Goal: Information Seeking & Learning: Check status

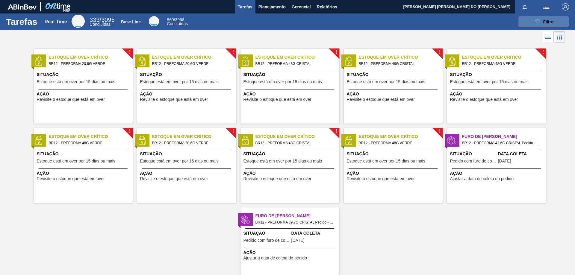
click at [547, 23] on span "Filtro" at bounding box center [548, 21] width 10 height 5
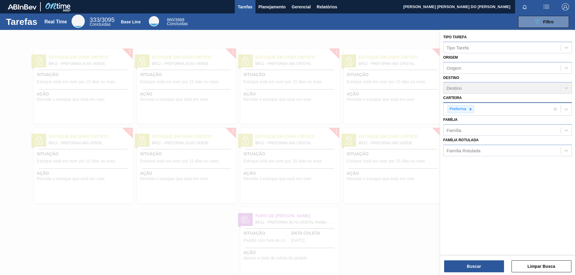
click at [471, 109] on icon at bounding box center [470, 109] width 4 height 4
type input "R"
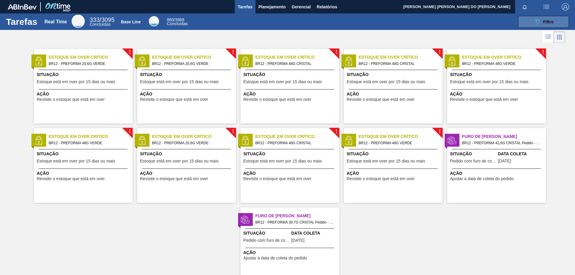
click at [553, 18] on button "089F7B8B-B2A5-4AFE-B5C0-19BA573D28AC Filtro" at bounding box center [543, 22] width 51 height 12
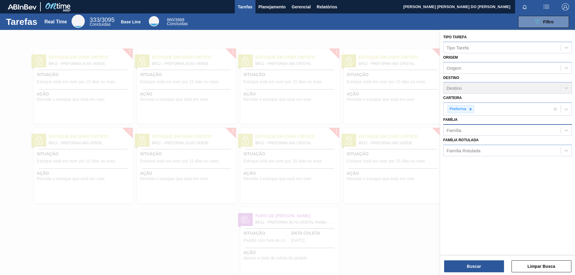
click at [465, 129] on div "Família" at bounding box center [501, 130] width 117 height 9
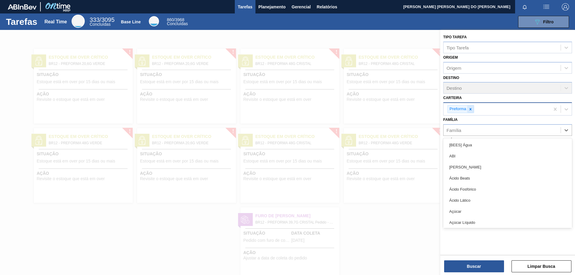
click at [471, 108] on icon at bounding box center [470, 109] width 2 height 2
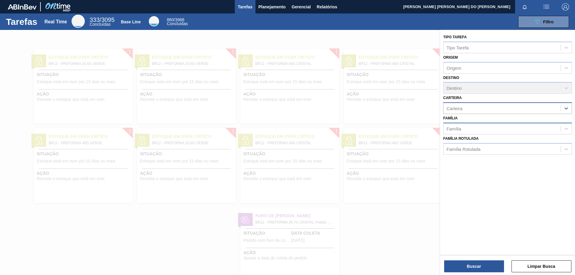
click at [459, 131] on div "Família" at bounding box center [501, 128] width 117 height 9
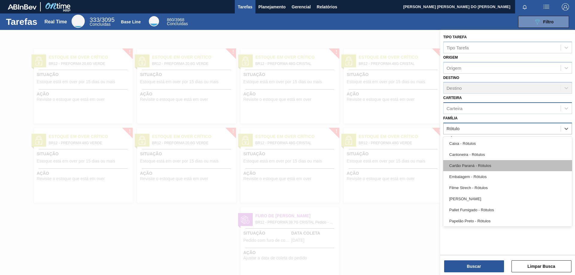
type input "Rótulo"
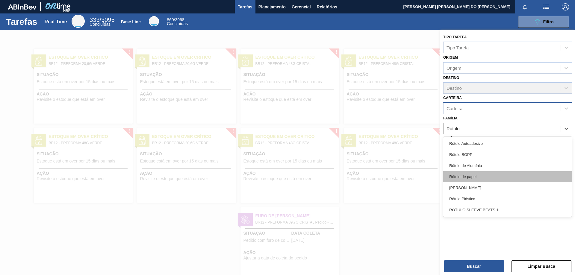
click at [471, 177] on div "Rótulo de papel" at bounding box center [507, 176] width 129 height 11
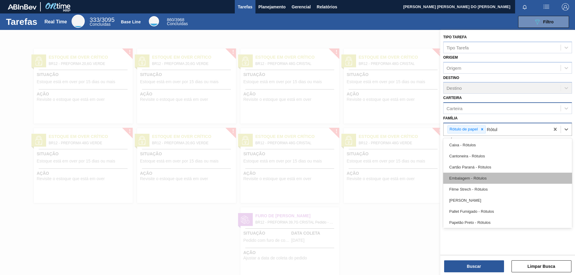
type input "Rótulo"
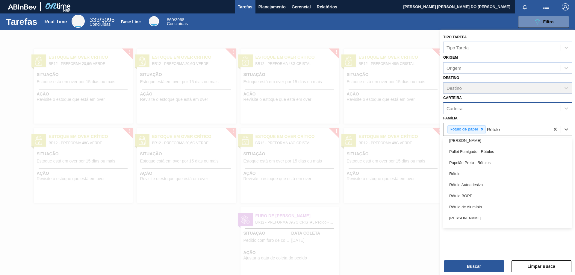
scroll to position [90, 0]
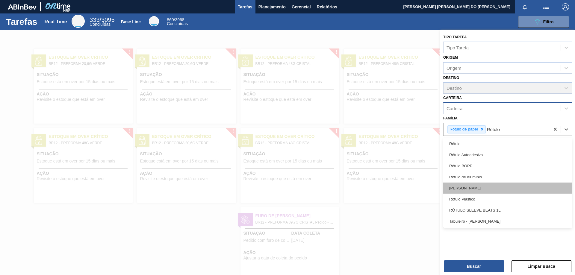
click at [469, 187] on div "[PERSON_NAME]" at bounding box center [507, 188] width 129 height 11
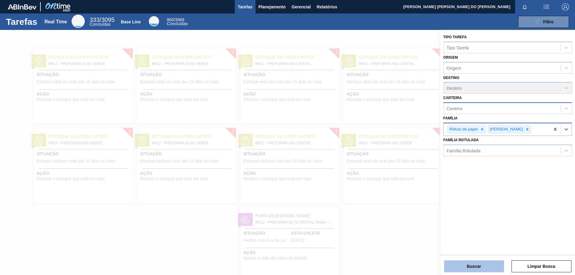
click at [486, 268] on button "Buscar" at bounding box center [474, 266] width 60 height 12
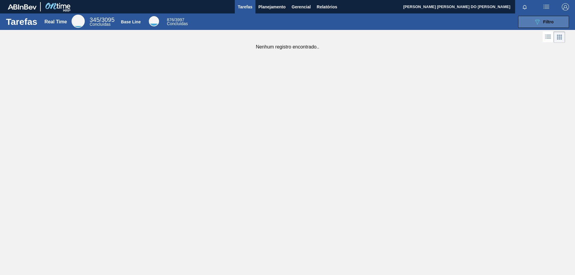
click at [548, 24] on div "089F7B8B-B2A5-4AFE-B5C0-19BA573D28AC Filtro" at bounding box center [543, 21] width 20 height 7
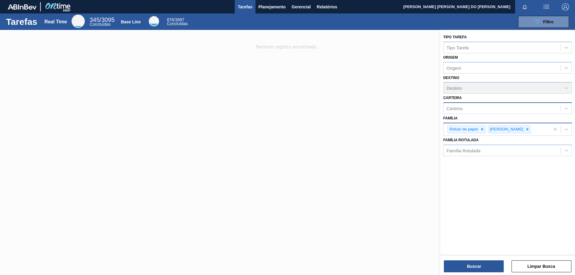
click at [475, 110] on div "Carteira" at bounding box center [501, 108] width 117 height 9
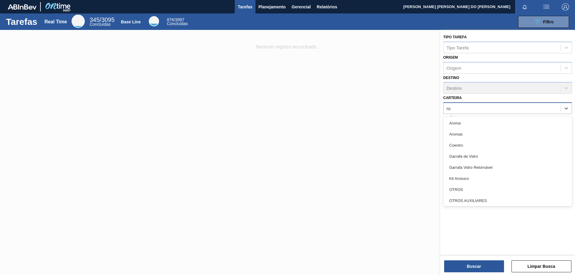
type input "r"
type input "Ró"
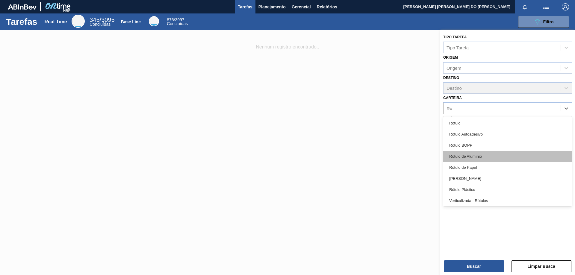
click at [470, 157] on div "Rótulo de Alumínio" at bounding box center [507, 156] width 129 height 11
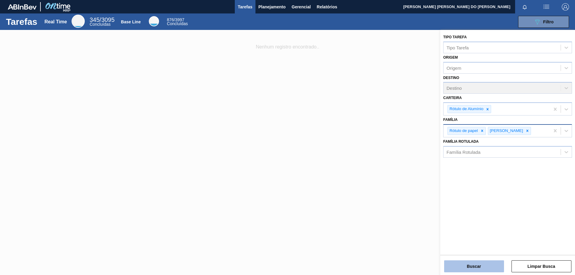
click at [484, 265] on button "Buscar" at bounding box center [474, 266] width 60 height 12
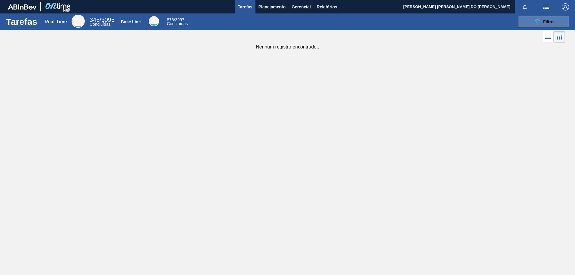
click at [553, 22] on span "Filtro" at bounding box center [548, 21] width 10 height 5
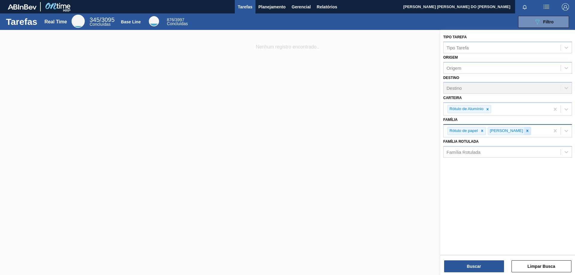
click at [525, 132] on icon at bounding box center [527, 131] width 4 height 4
click at [483, 131] on icon at bounding box center [482, 131] width 4 height 4
click at [484, 273] on div "Tipo Tarefa Tipo Tarefa Origem Origem Destino Destino Carteira Rótulo de Alumín…" at bounding box center [507, 153] width 135 height 246
click at [483, 267] on button "Buscar" at bounding box center [474, 266] width 60 height 12
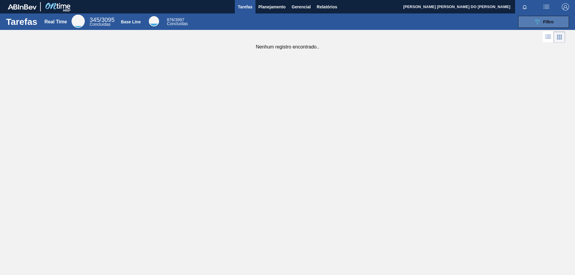
click at [552, 23] on span "Filtro" at bounding box center [548, 21] width 10 height 5
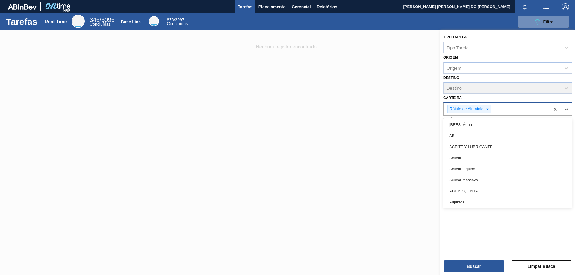
click at [497, 107] on div "Rótulo de Alumínio" at bounding box center [496, 109] width 106 height 12
click at [488, 110] on icon at bounding box center [487, 109] width 2 height 2
type input "r"
type input "Ró"
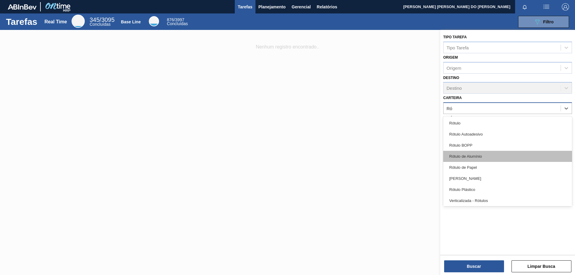
click at [472, 155] on div "Rótulo de Alumínio" at bounding box center [507, 156] width 129 height 11
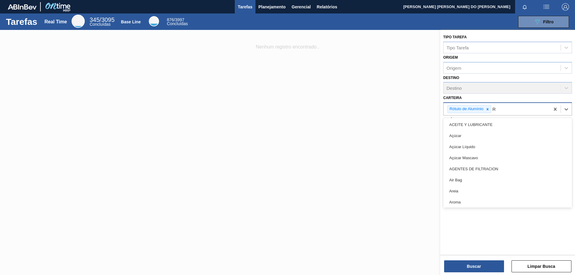
type input "R"
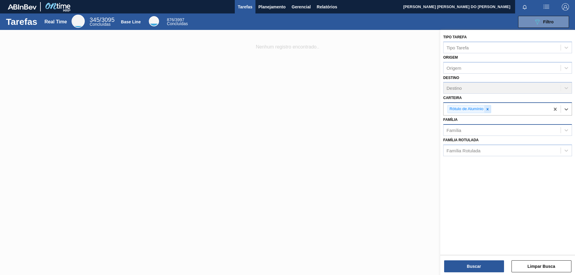
click at [488, 109] on icon at bounding box center [487, 109] width 2 height 2
click at [462, 128] on div "Família" at bounding box center [501, 128] width 117 height 9
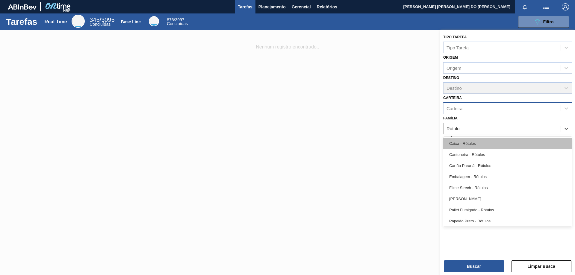
type input "Rótulo"
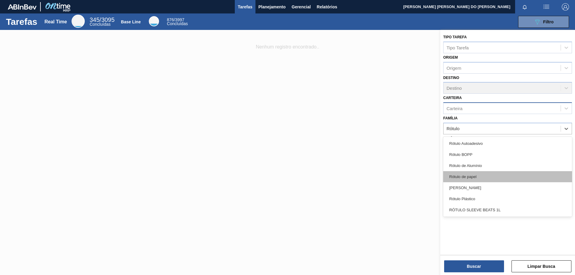
click at [469, 175] on div "Rótulo de papel" at bounding box center [507, 176] width 129 height 11
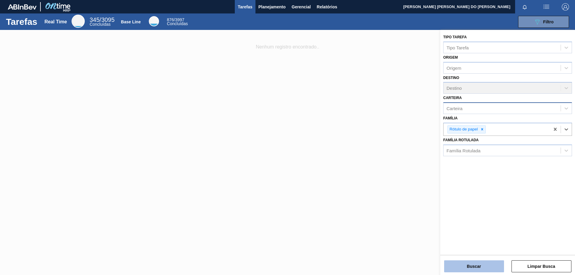
click at [474, 268] on button "Buscar" at bounding box center [474, 266] width 60 height 12
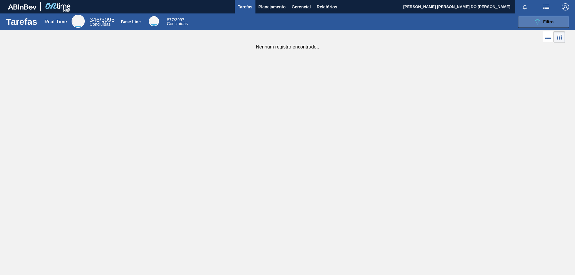
click at [550, 23] on span "Filtro" at bounding box center [548, 21] width 10 height 5
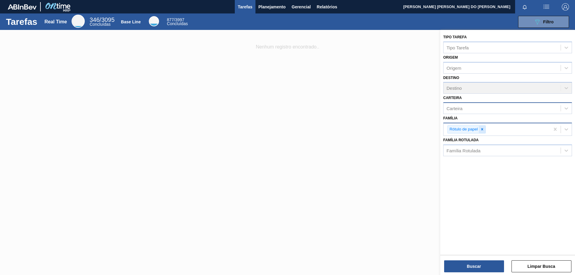
click at [482, 128] on icon at bounding box center [482, 129] width 4 height 4
click at [473, 152] on div "Família Rotulada" at bounding box center [501, 149] width 117 height 9
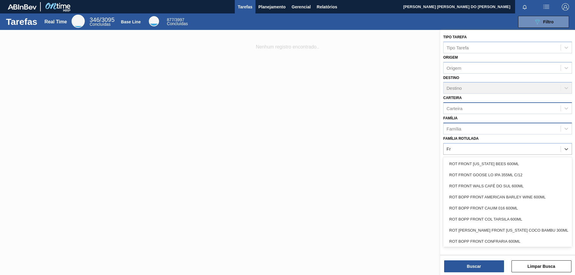
type Rotulada "F"
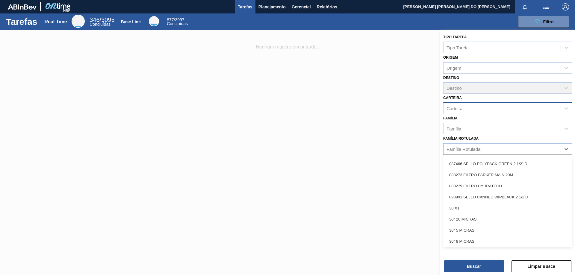
click at [480, 130] on div "Família" at bounding box center [501, 128] width 117 height 9
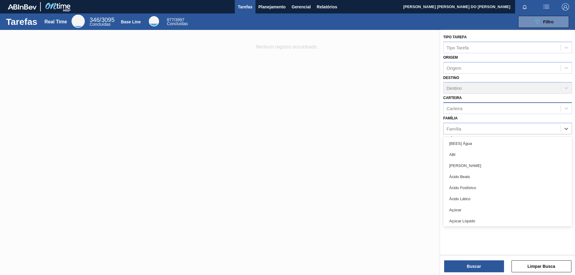
click at [461, 107] on div "Carteira" at bounding box center [454, 108] width 16 height 5
type input "Rótulo"
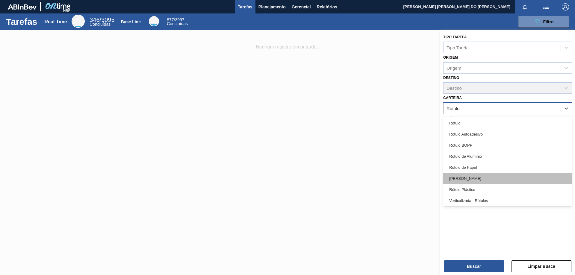
click at [470, 178] on div "[PERSON_NAME]" at bounding box center [507, 178] width 129 height 11
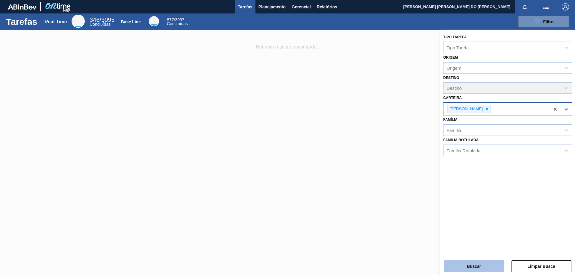
click at [479, 267] on button "Buscar" at bounding box center [474, 266] width 60 height 12
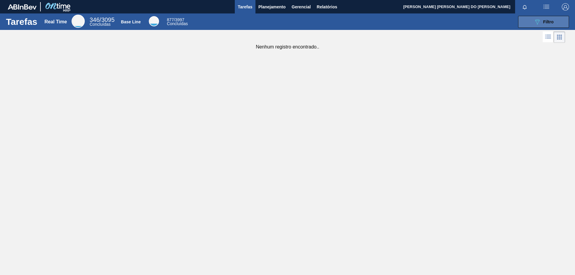
click at [553, 20] on span "Filtro" at bounding box center [548, 21] width 10 height 5
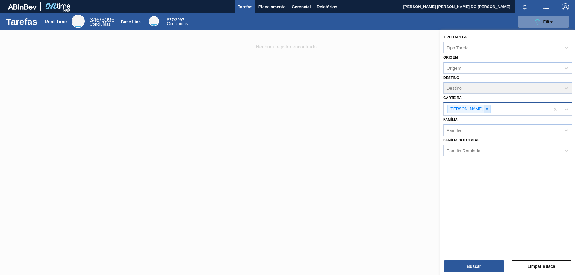
click at [486, 109] on icon at bounding box center [487, 109] width 2 height 2
click at [473, 149] on div "Família Rotulada" at bounding box center [463, 148] width 34 height 5
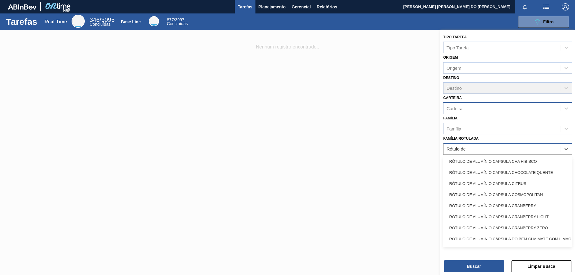
scroll to position [548, 0]
type Rotulada "Rótulo de"
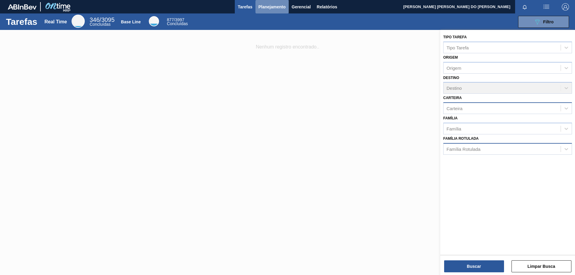
click at [264, 9] on span "Planejamento" at bounding box center [271, 6] width 27 height 7
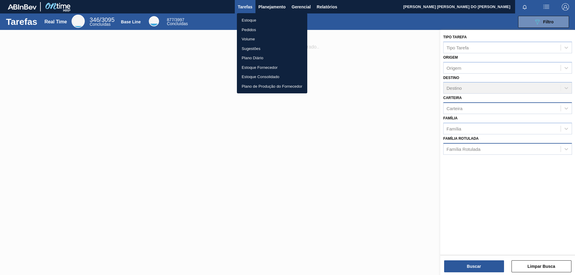
drag, startPoint x: 406, startPoint y: 138, endPoint x: 332, endPoint y: 64, distance: 105.6
click at [404, 138] on div at bounding box center [287, 137] width 575 height 275
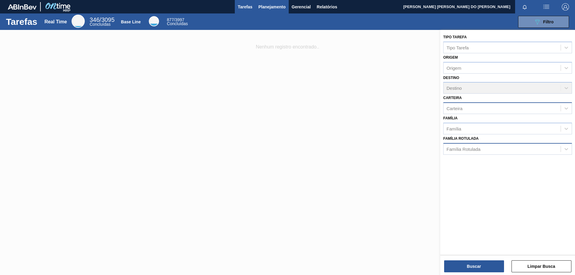
click at [275, 7] on span "Planejamento" at bounding box center [271, 6] width 27 height 7
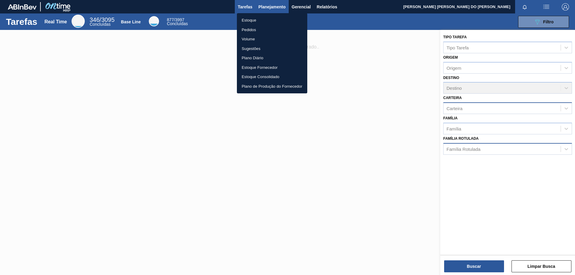
click at [275, 7] on div at bounding box center [287, 137] width 575 height 275
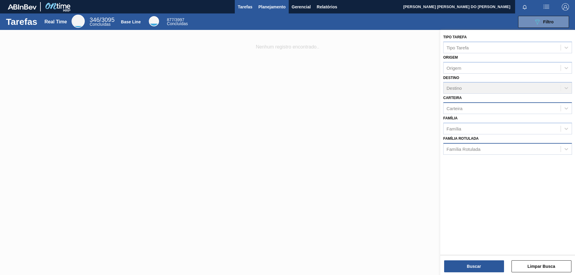
click at [275, 7] on span "Planejamento" at bounding box center [271, 6] width 27 height 7
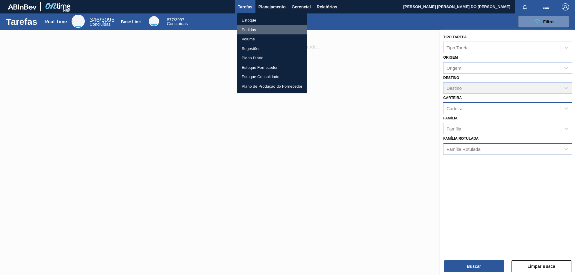
click at [253, 31] on li "Pedidos" at bounding box center [272, 30] width 70 height 10
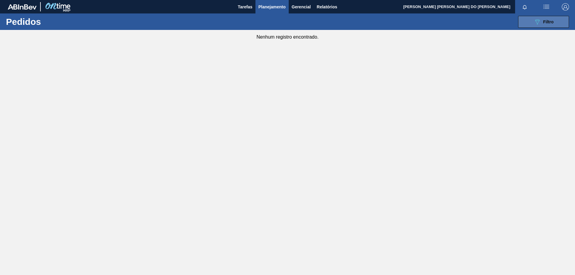
click at [536, 16] on button "089F7B8B-B2A5-4AFE-B5C0-19BA573D28AC Filtro" at bounding box center [543, 22] width 51 height 12
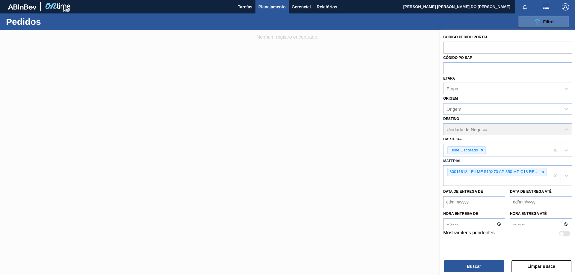
click at [539, 22] on icon "089F7B8B-B2A5-4AFE-B5C0-19BA573D28AC" at bounding box center [536, 21] width 7 height 7
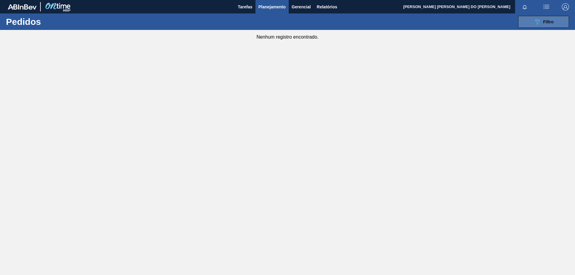
click at [537, 22] on icon "089F7B8B-B2A5-4AFE-B5C0-19BA573D28AC" at bounding box center [536, 21] width 7 height 7
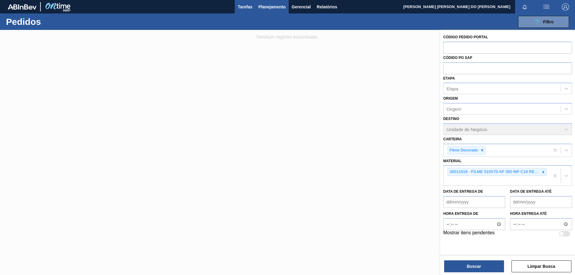
click at [241, 9] on span "Tarefas" at bounding box center [245, 6] width 15 height 7
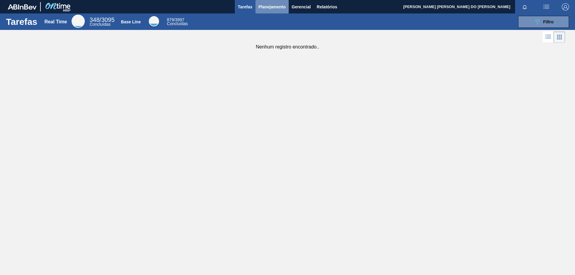
click at [264, 6] on span "Planejamento" at bounding box center [271, 6] width 27 height 7
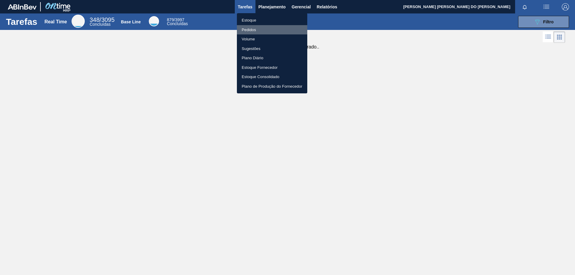
click at [259, 28] on li "Pedidos" at bounding box center [272, 30] width 70 height 10
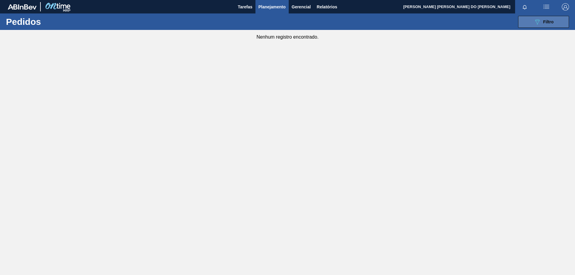
click at [544, 24] on div "089F7B8B-B2A5-4AFE-B5C0-19BA573D28AC Filtro" at bounding box center [543, 21] width 20 height 7
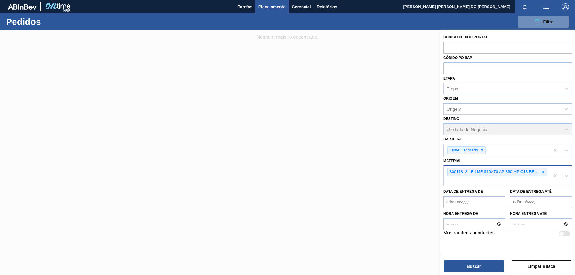
click at [543, 170] on icon at bounding box center [543, 172] width 4 height 4
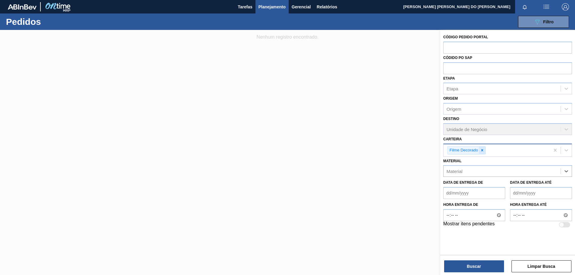
click at [484, 149] on icon at bounding box center [482, 150] width 4 height 4
click at [478, 149] on div "Carteira" at bounding box center [501, 149] width 117 height 9
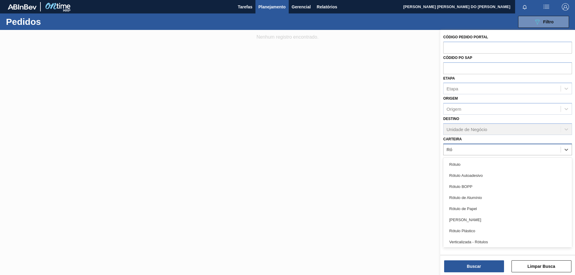
type input "Rót"
click at [470, 210] on div "Rótulo de Papel" at bounding box center [507, 208] width 129 height 11
type input "Rótu"
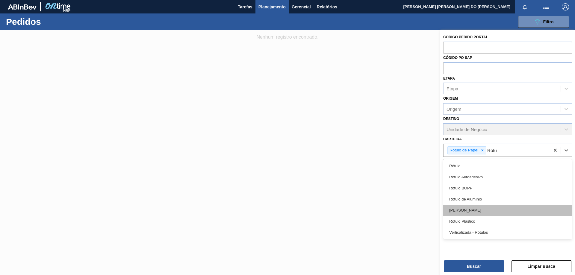
click at [469, 210] on div "[PERSON_NAME]" at bounding box center [507, 210] width 129 height 11
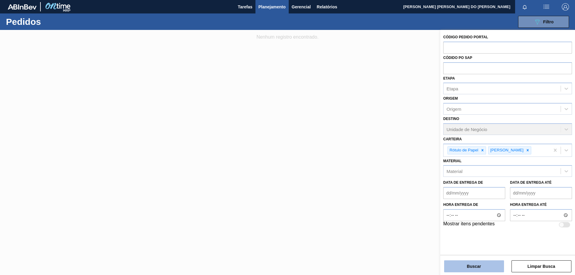
click at [482, 269] on button "Buscar" at bounding box center [474, 266] width 60 height 12
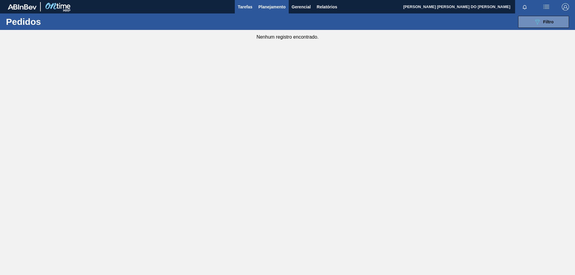
click at [242, 7] on span "Tarefas" at bounding box center [245, 6] width 15 height 7
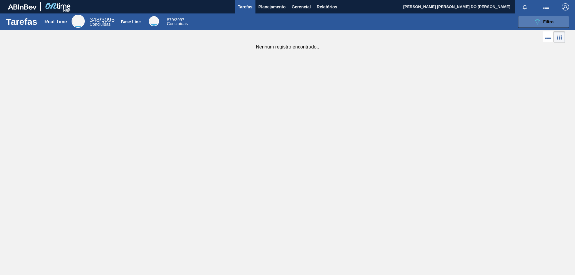
click at [555, 21] on button "089F7B8B-B2A5-4AFE-B5C0-19BA573D28AC Filtro" at bounding box center [543, 22] width 51 height 12
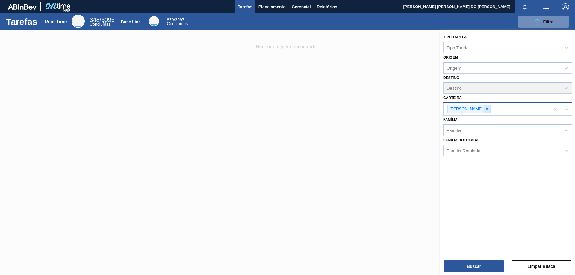
click at [485, 110] on icon at bounding box center [487, 109] width 4 height 4
click at [461, 128] on div "Família" at bounding box center [453, 128] width 15 height 5
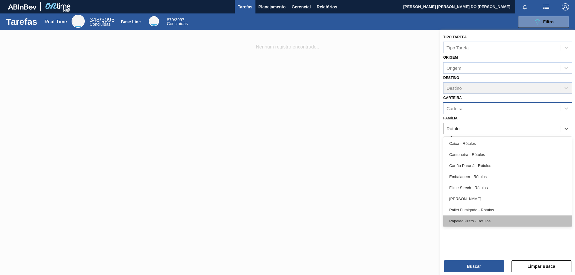
type input "Rótulo"
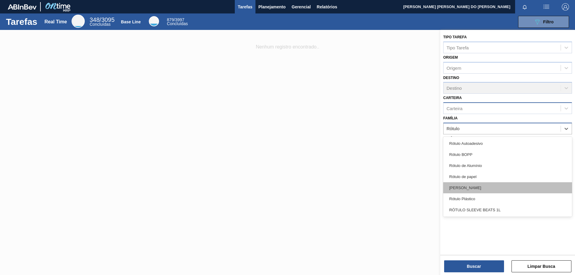
click at [469, 188] on div "[PERSON_NAME]" at bounding box center [507, 187] width 129 height 11
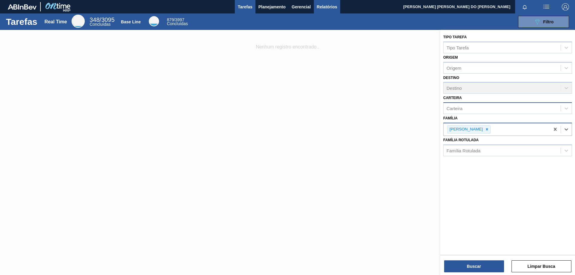
click at [325, 6] on span "Relatórios" at bounding box center [327, 6] width 20 height 7
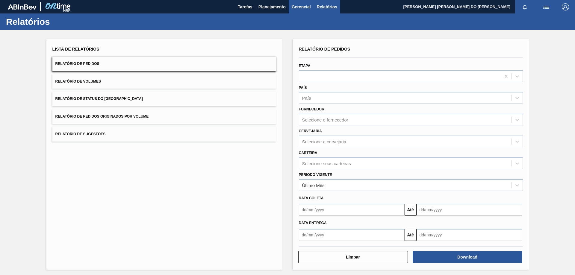
click at [305, 8] on span "Gerencial" at bounding box center [301, 6] width 19 height 7
click at [278, 7] on div at bounding box center [287, 137] width 575 height 275
click at [278, 7] on span "Planejamento" at bounding box center [271, 6] width 27 height 7
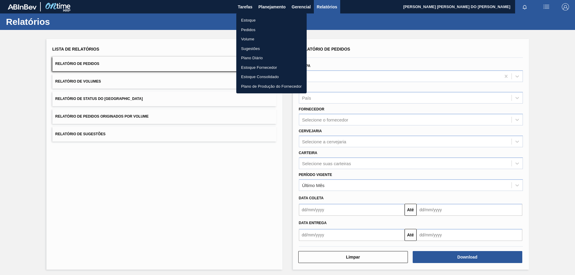
click at [249, 22] on li "Estoque" at bounding box center [271, 21] width 70 height 10
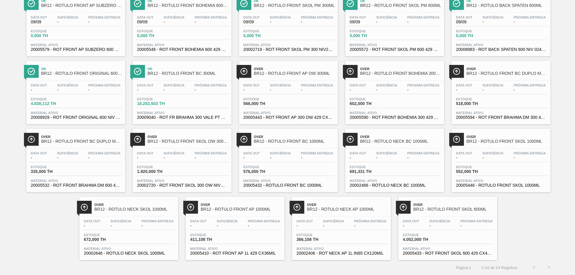
scroll to position [4, 0]
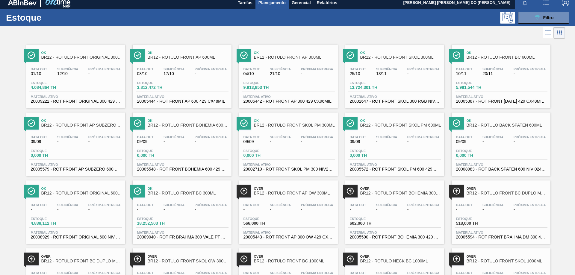
click at [194, 200] on div at bounding box center [181, 200] width 89 height 0
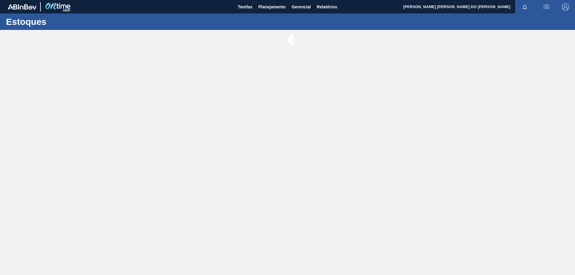
click at [194, 200] on main "Tarefas Planejamento Gerencial Relatórios WEBER OLIVEIRA DO PRADO Marcar todas …" at bounding box center [287, 137] width 575 height 275
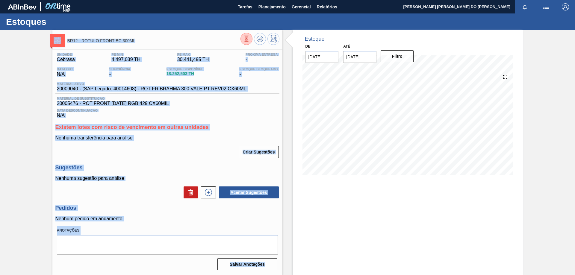
click at [232, 125] on h3 "Existem lotes com risco de vencimento em outras unidades" at bounding box center [167, 127] width 224 height 6
